Goal: Information Seeking & Learning: Learn about a topic

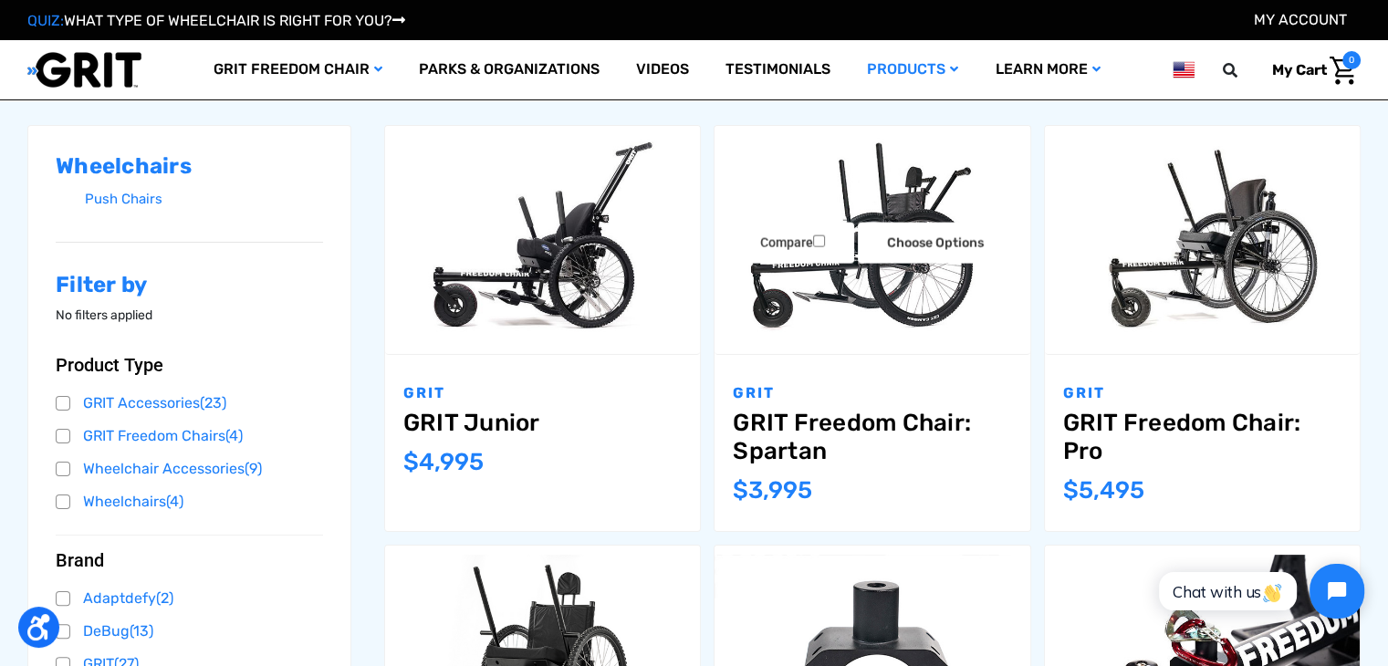
click at [885, 336] on img "GRIT Freedom Chair: Spartan,$3,995.00\a" at bounding box center [872, 239] width 315 height 210
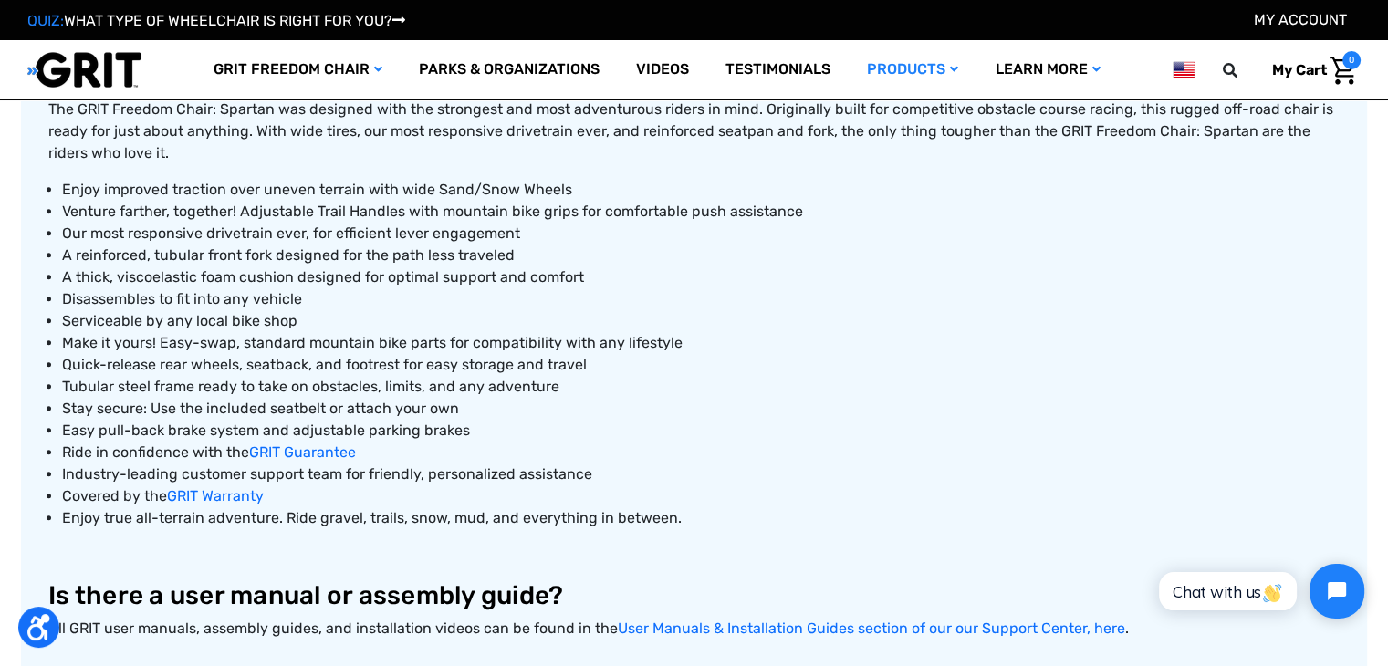
scroll to position [548, 0]
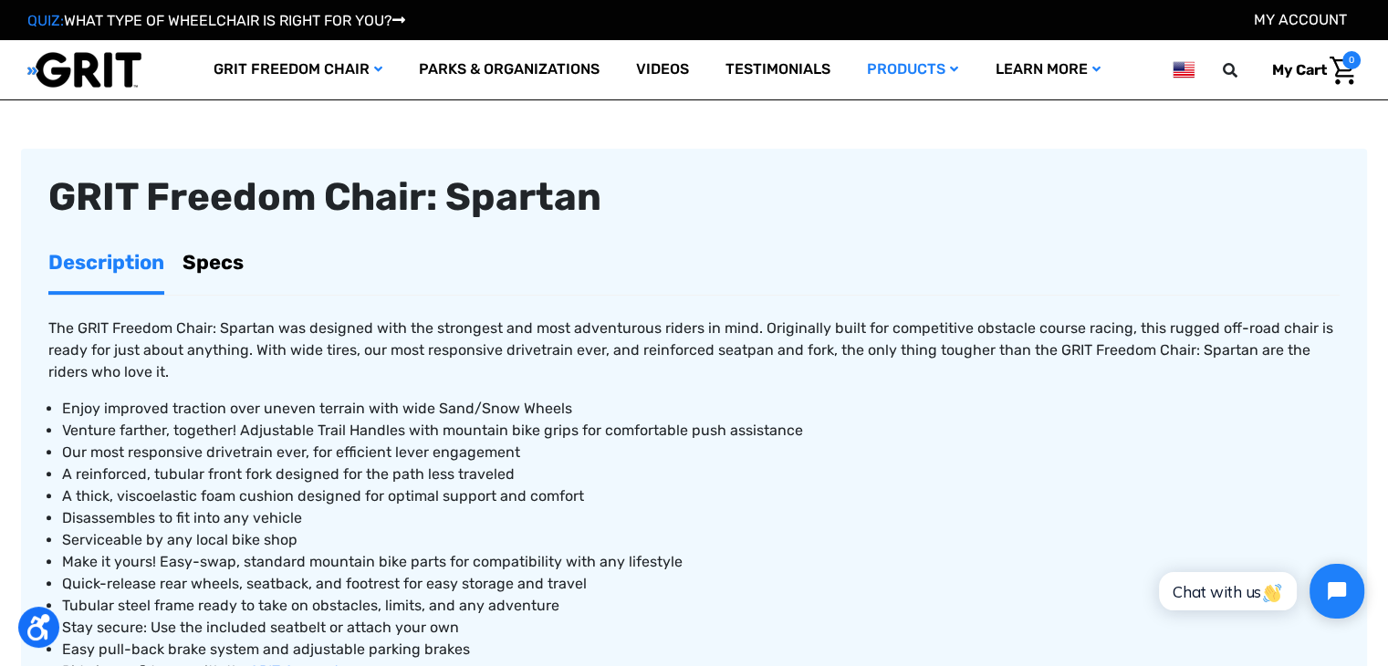
click at [194, 257] on link "Specs" at bounding box center [213, 263] width 61 height 58
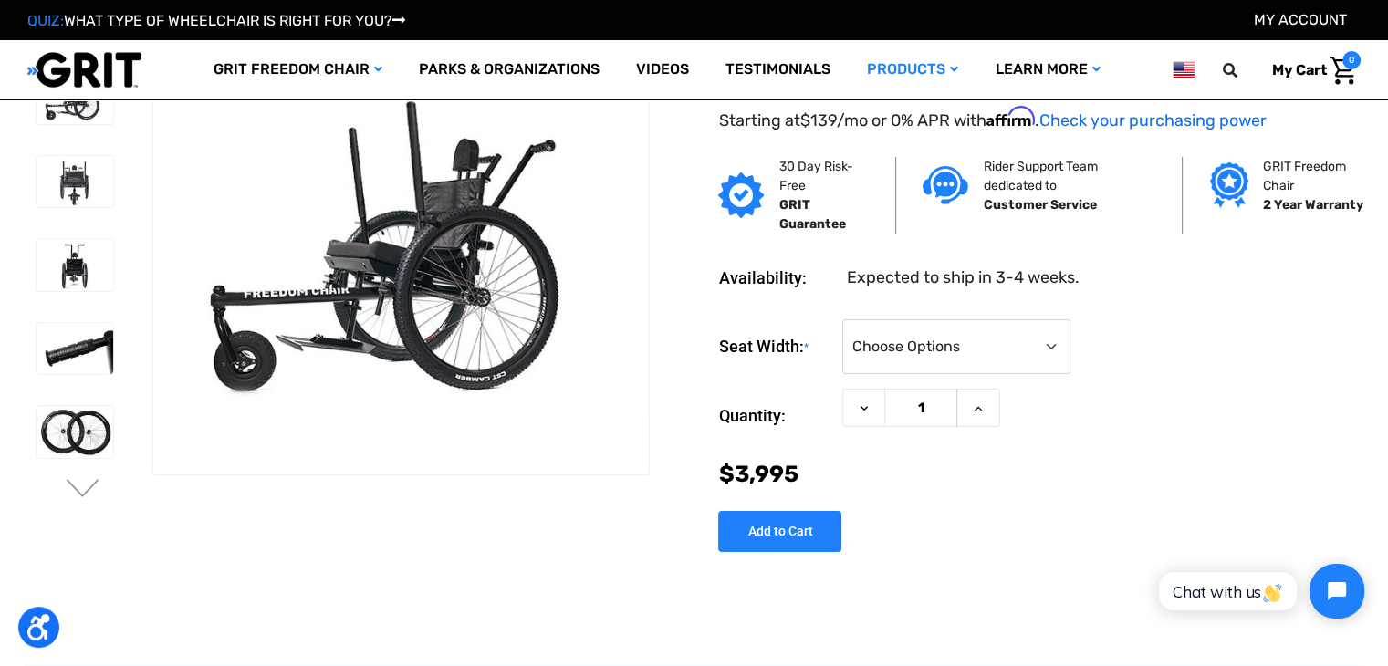
scroll to position [0, 0]
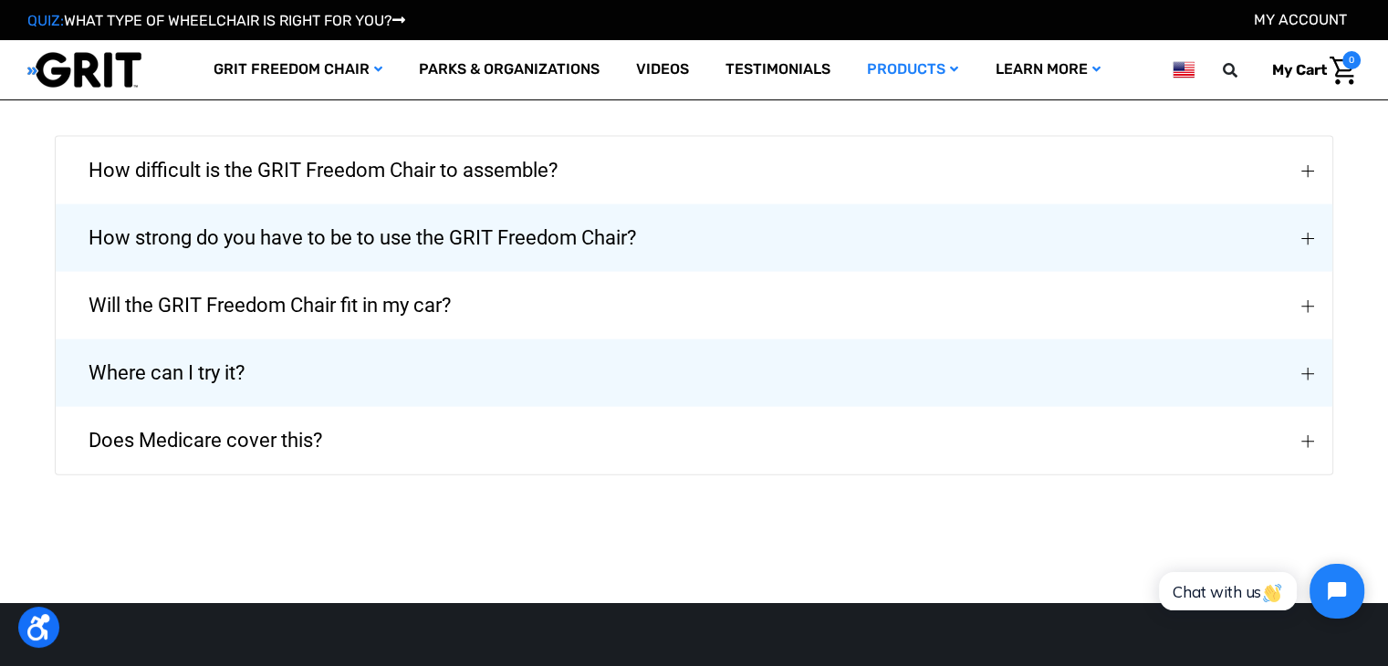
scroll to position [4016, 0]
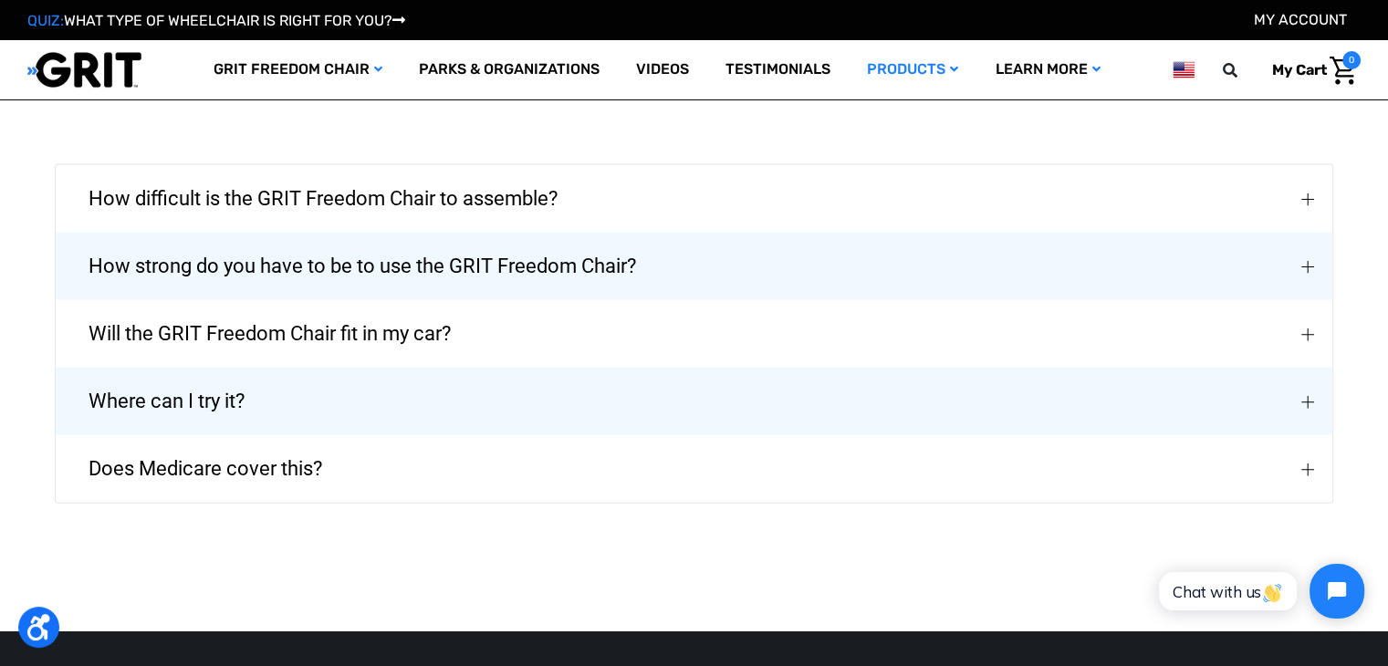
click at [525, 203] on span "How difficult is the GRIT Freedom Chair to assemble?" at bounding box center [323, 199] width 524 height 66
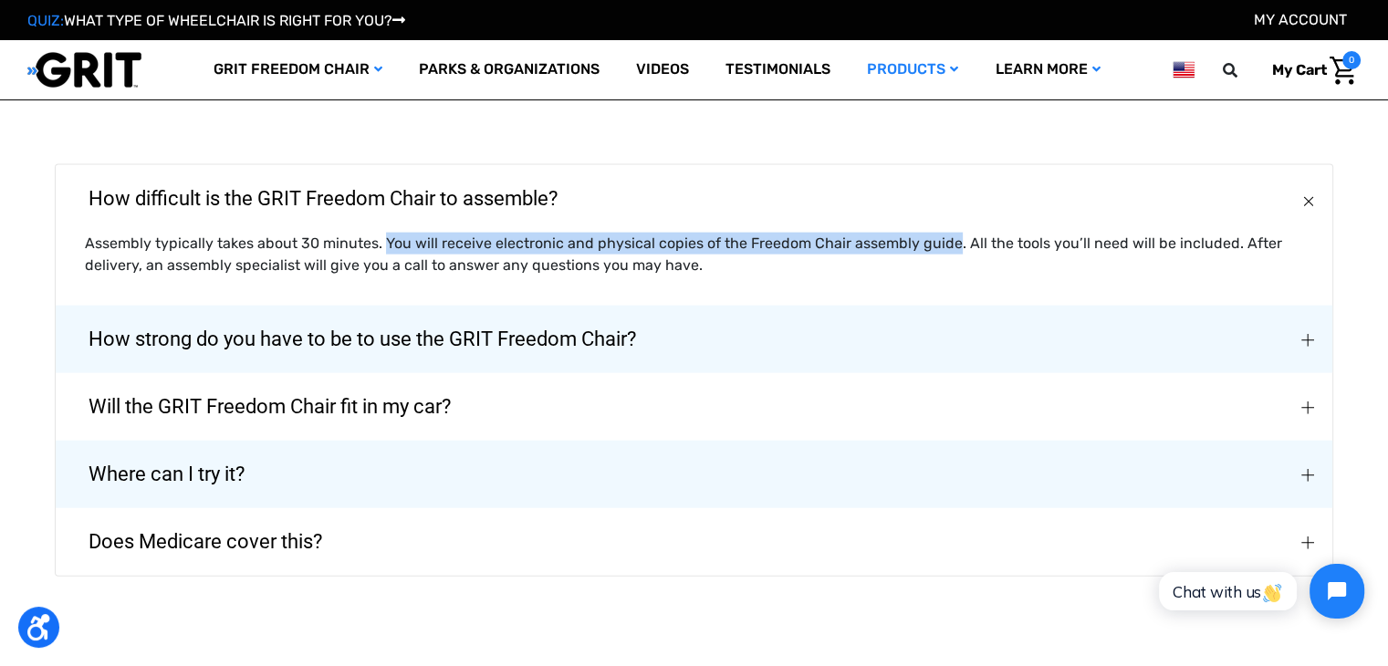
drag, startPoint x: 380, startPoint y: 242, endPoint x: 943, endPoint y: 243, distance: 563.2
click at [943, 240] on p "Assembly typically takes about 30 minutes. You will receive electronic and phys…" at bounding box center [694, 255] width 1219 height 44
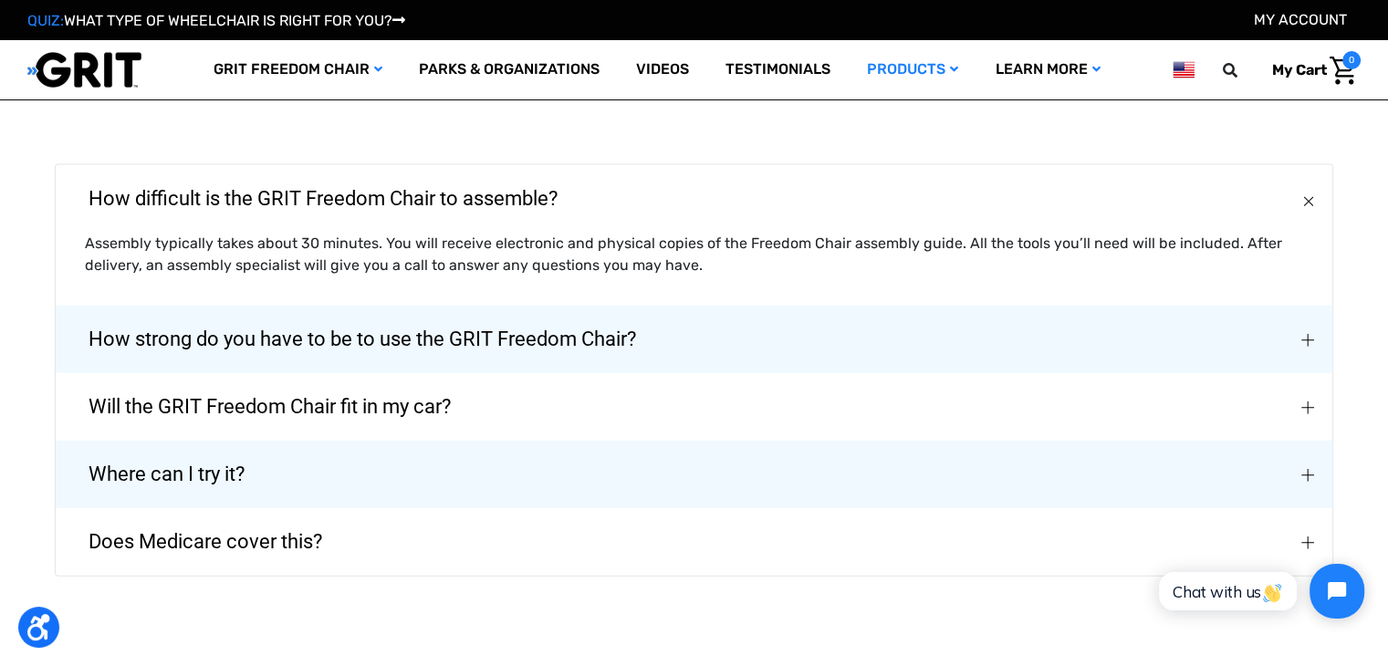
click at [944, 247] on p "Assembly typically takes about 30 minutes. You will receive electronic and phys…" at bounding box center [694, 255] width 1219 height 44
click at [427, 408] on span "Will the GRIT Freedom Chair fit in my car?" at bounding box center [269, 407] width 417 height 66
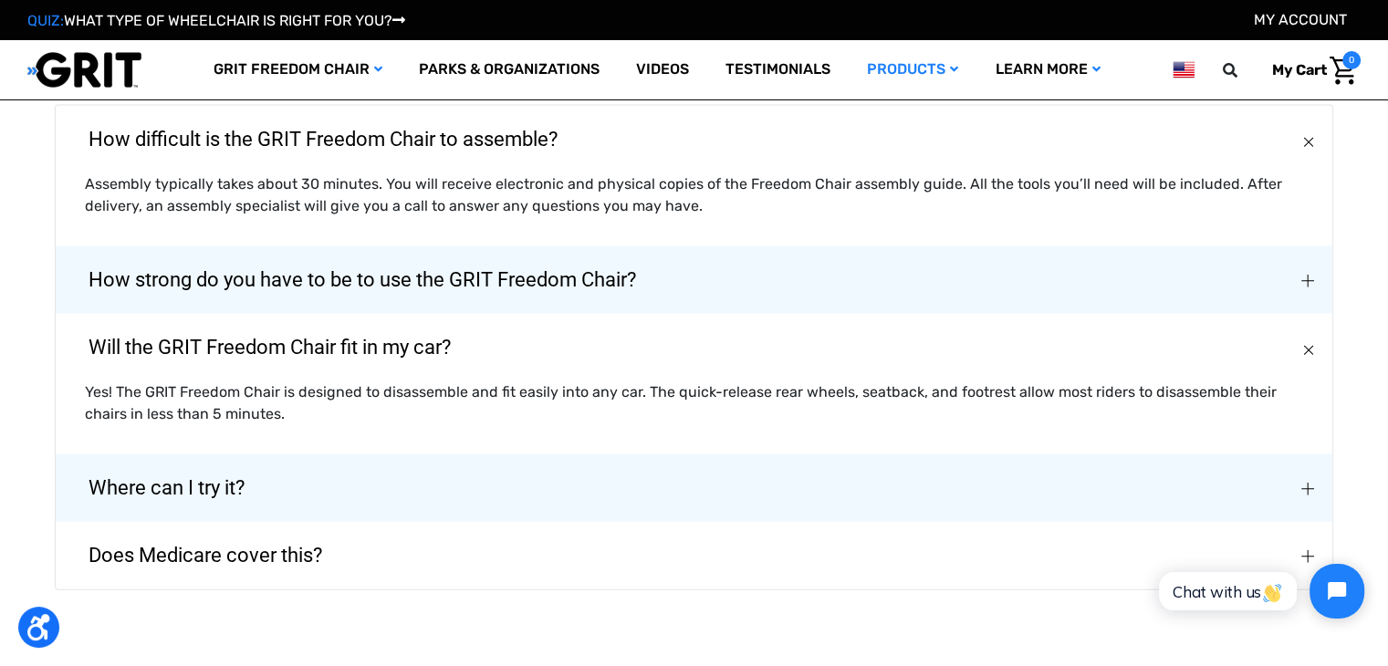
scroll to position [4108, 0]
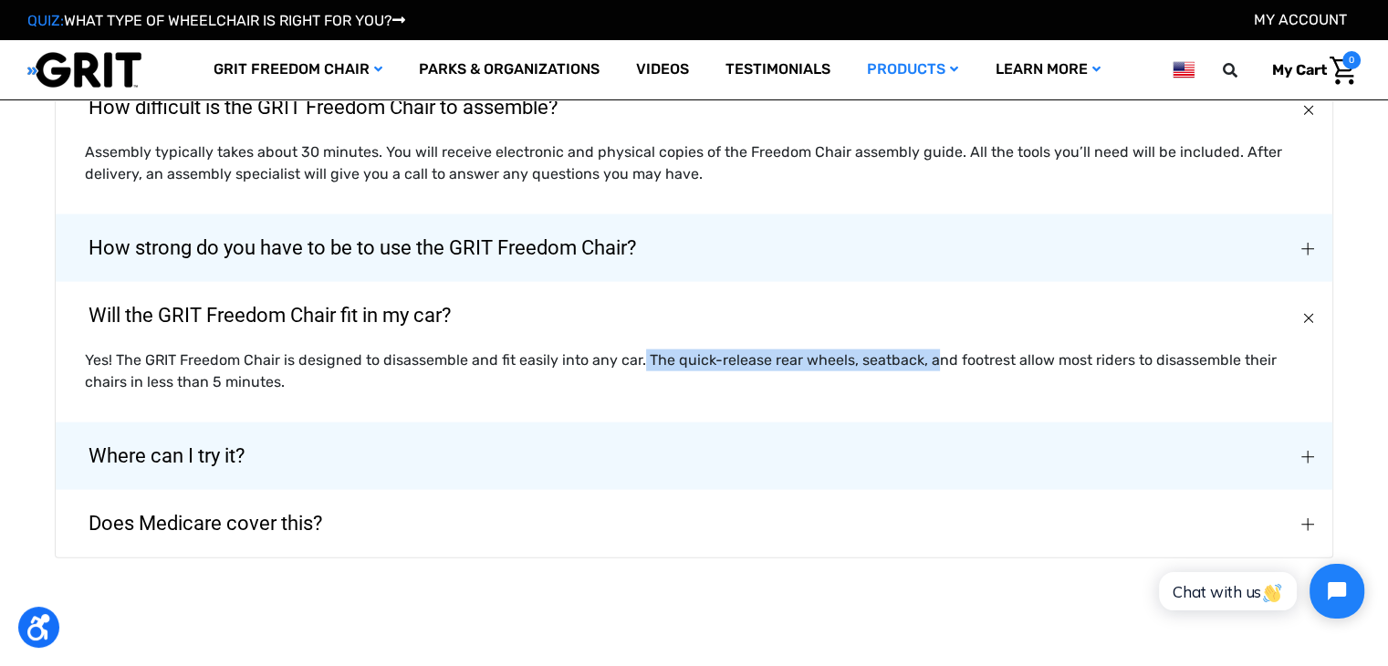
drag, startPoint x: 639, startPoint y: 359, endPoint x: 926, endPoint y: 361, distance: 286.6
click at [926, 361] on p "Yes! The GRIT Freedom Chair is designed to disassemble and fit easily into any …" at bounding box center [694, 372] width 1219 height 44
click at [928, 392] on div "Yes! The GRIT Freedom Chair is designed to disassemble and fit easily into any …" at bounding box center [694, 386] width 1277 height 73
click at [428, 465] on button "Where can I try it?" at bounding box center [694, 457] width 1277 height 68
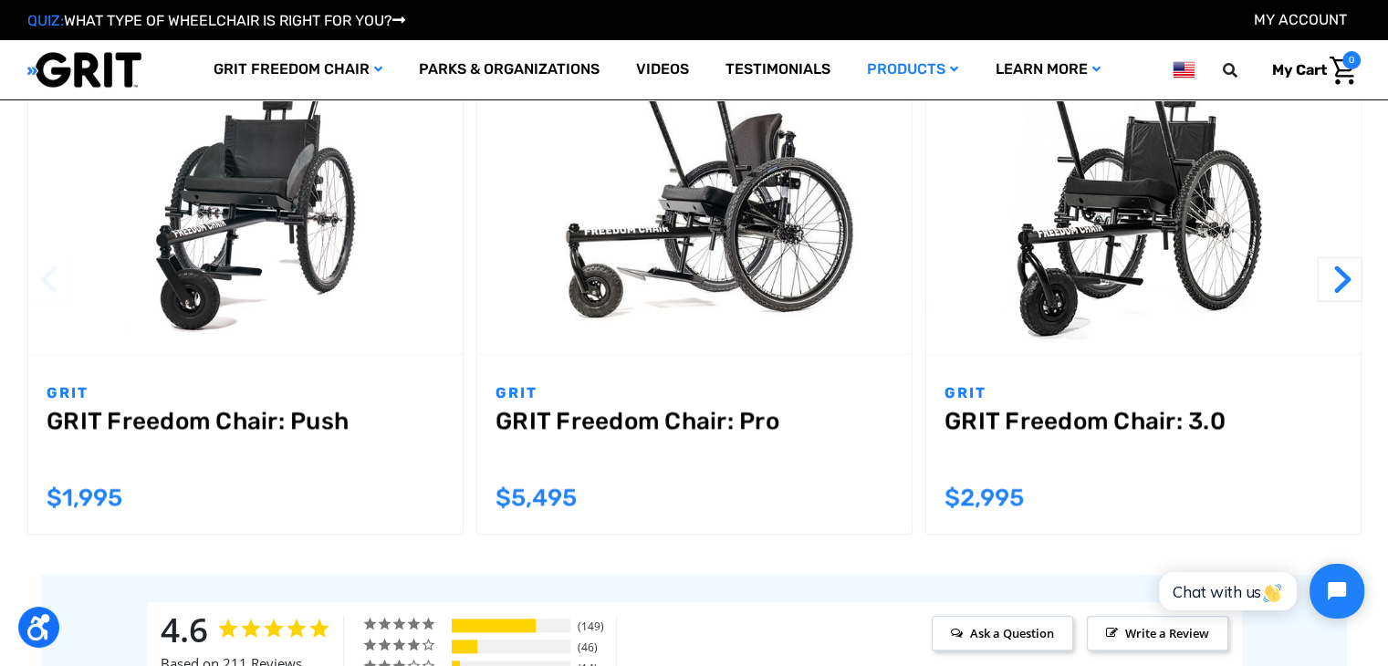
scroll to position [1917, 0]
